Goal: Find specific page/section: Find specific page/section

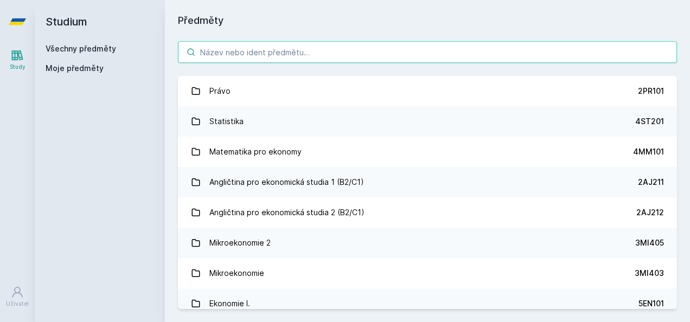
click at [285, 59] on input "search" at bounding box center [427, 52] width 499 height 22
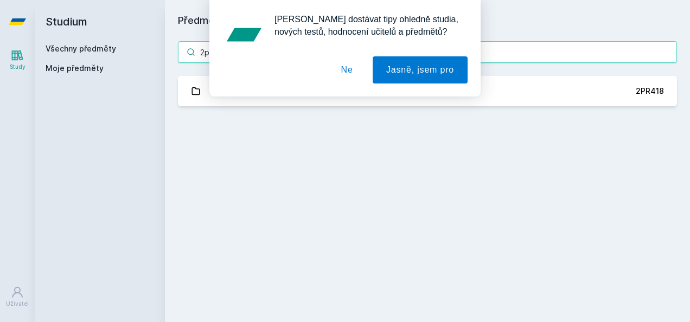
type input "2pr418"
click at [358, 76] on button "Ne" at bounding box center [347, 69] width 39 height 27
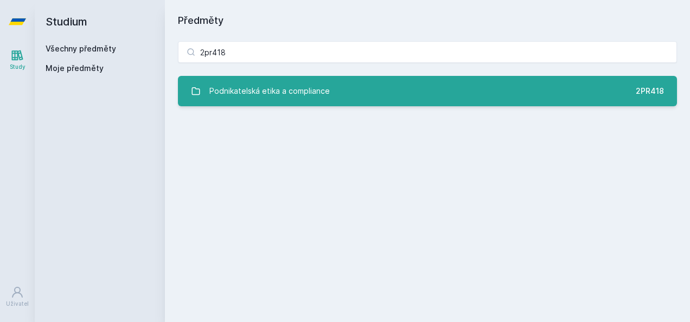
click at [361, 83] on link "Podnikatelská etika a compliance 2PR418" at bounding box center [427, 91] width 499 height 30
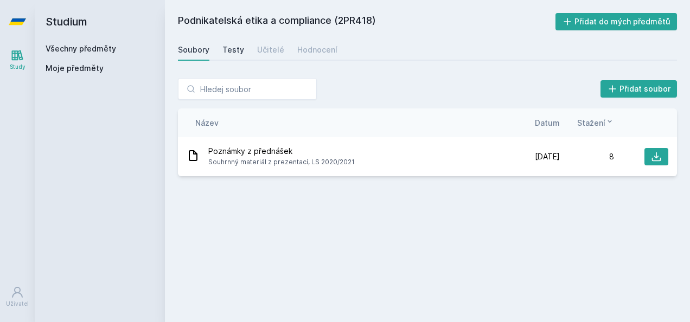
click at [233, 46] on div "Testy" at bounding box center [233, 49] width 22 height 11
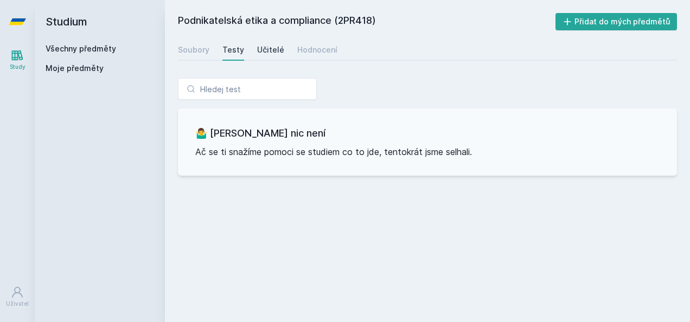
click at [257, 50] on div "Učitelé" at bounding box center [270, 49] width 27 height 11
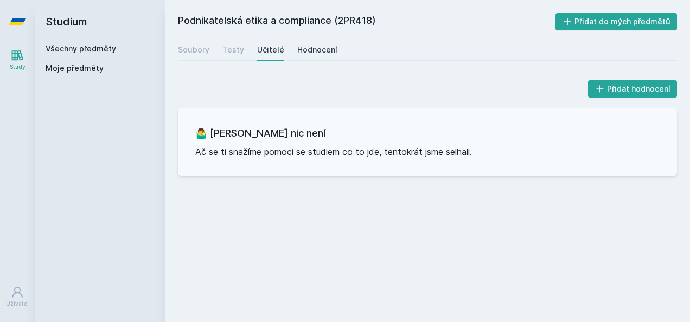
click at [306, 51] on div "Hodnocení" at bounding box center [317, 49] width 40 height 11
click at [107, 44] on link "Všechny předměty" at bounding box center [81, 48] width 70 height 9
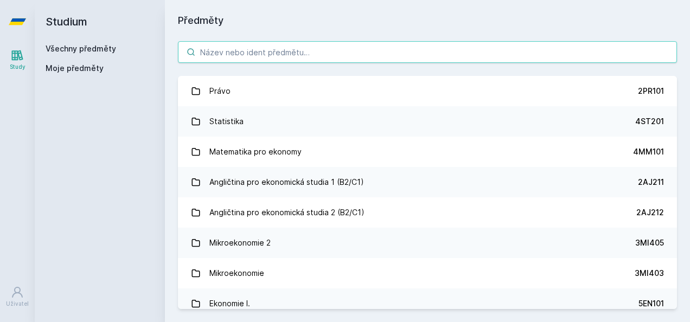
click at [268, 56] on input "search" at bounding box center [427, 52] width 499 height 22
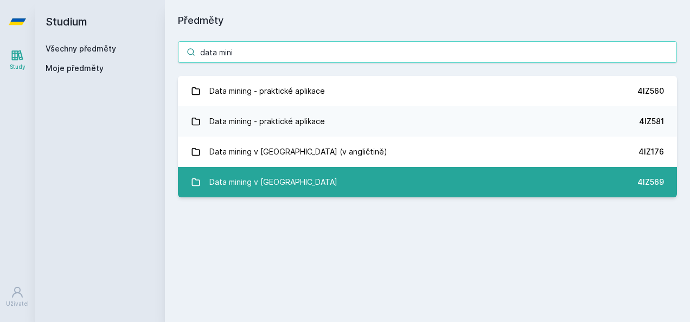
type input "data mini"
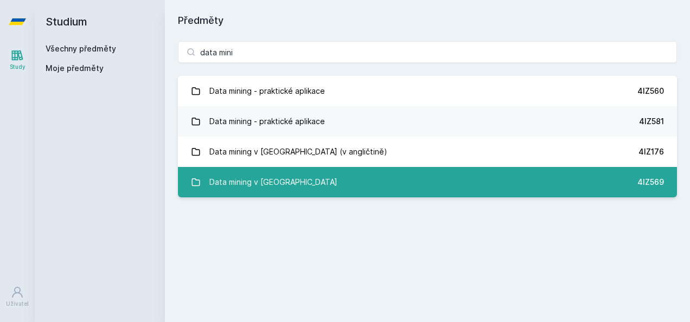
click at [309, 185] on link "Data mining v cloudu 4IZ569" at bounding box center [427, 182] width 499 height 30
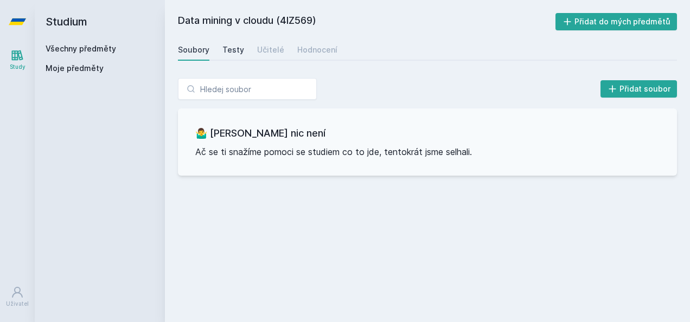
click at [228, 40] on link "Testy" at bounding box center [233, 50] width 22 height 22
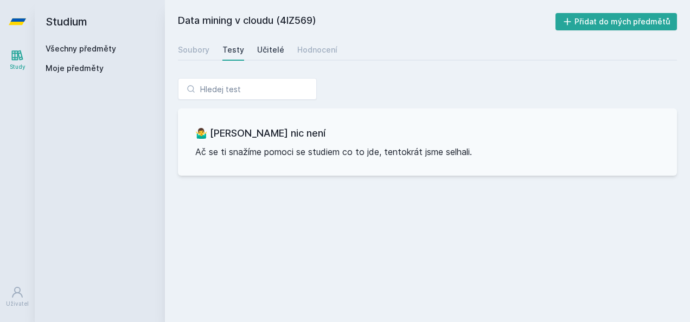
click at [257, 48] on div "Učitelé" at bounding box center [270, 49] width 27 height 11
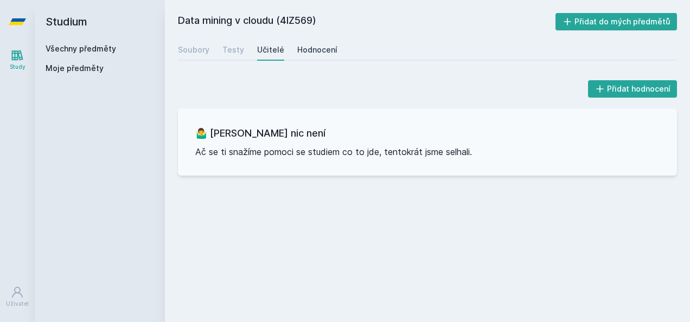
click at [319, 55] on link "Hodnocení" at bounding box center [317, 50] width 40 height 22
click at [188, 46] on div "Soubory" at bounding box center [193, 49] width 31 height 11
